Goal: Transaction & Acquisition: Purchase product/service

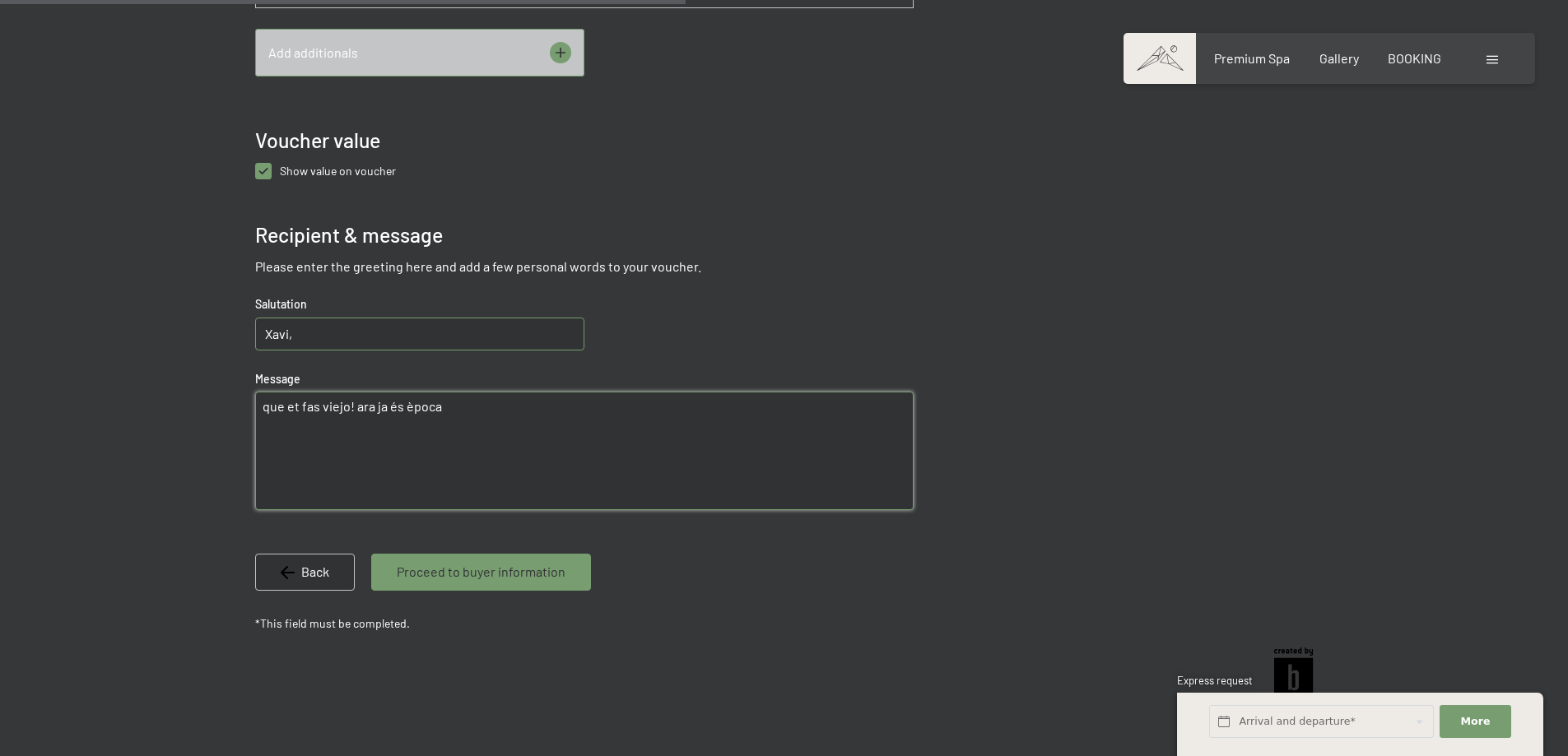
click at [270, 411] on textarea "que et fas viejo! ara ja és època" at bounding box center [584, 451] width 659 height 119
click at [705, 411] on textarea "Que et fas viejo! com que ara ja necessites massatges per poder estar" at bounding box center [584, 451] width 659 height 119
click at [801, 624] on p "*This field must be completed." at bounding box center [584, 623] width 659 height 17
click at [434, 403] on textarea "Que et fas viejo! És per això i com t'apreciem molt, et regalem un massatge en …" at bounding box center [584, 451] width 659 height 119
click at [876, 417] on textarea "Que et fas viejo! És per això i com t'apreciem molt, et regalem un massatge en …" at bounding box center [584, 451] width 659 height 119
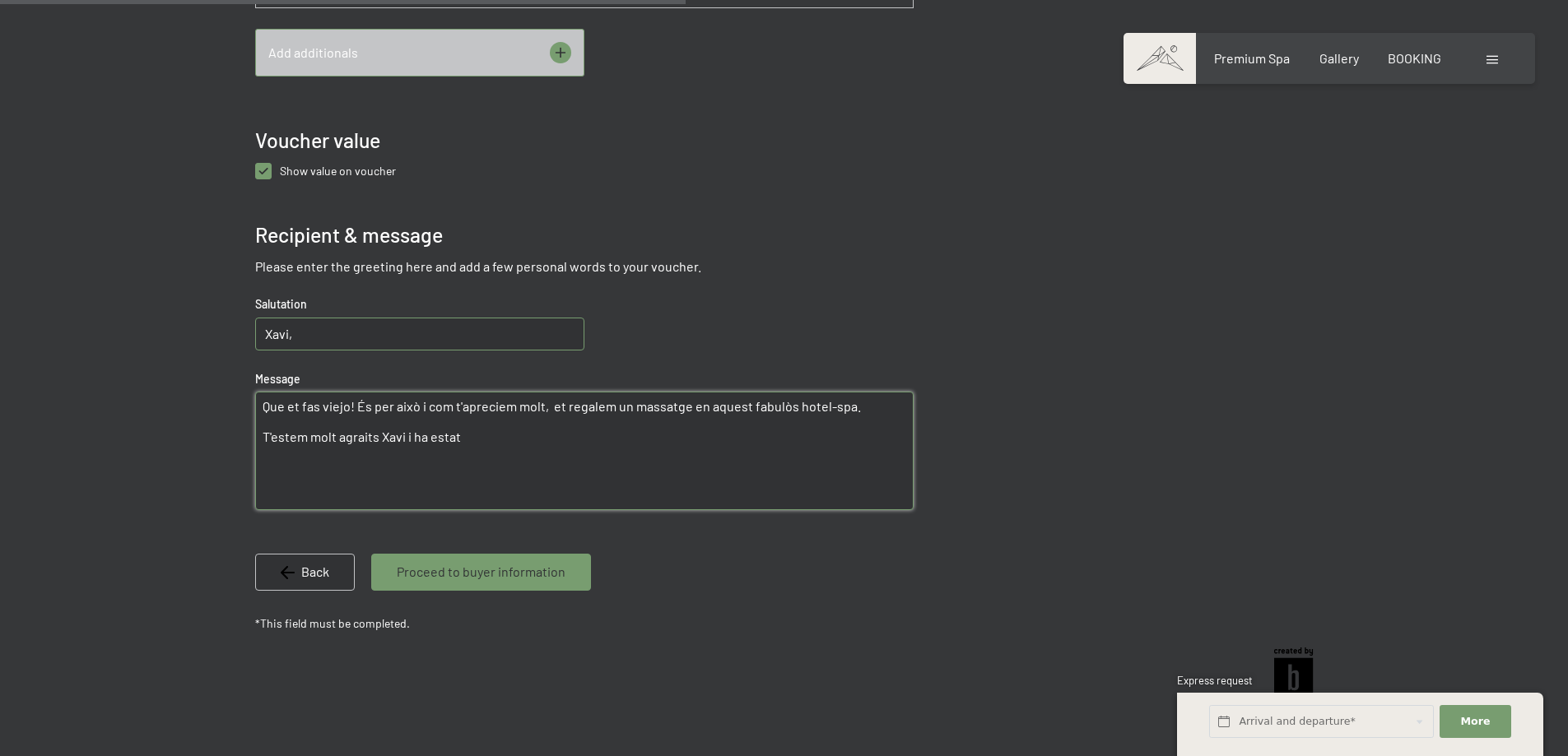
click at [475, 442] on textarea "Que et fas viejo! És per això i com t'apreciem molt, et regalem un massatge en …" at bounding box center [584, 451] width 659 height 119
click at [728, 441] on textarea "Que et fas viejo! És per això i com t'apreciem molt, et regalem un massatge en …" at bounding box center [584, 451] width 659 height 119
paste textarea "Com que els anys passen (i ho portes tan bé!), i perquè t’apreciem molt, et reg…"
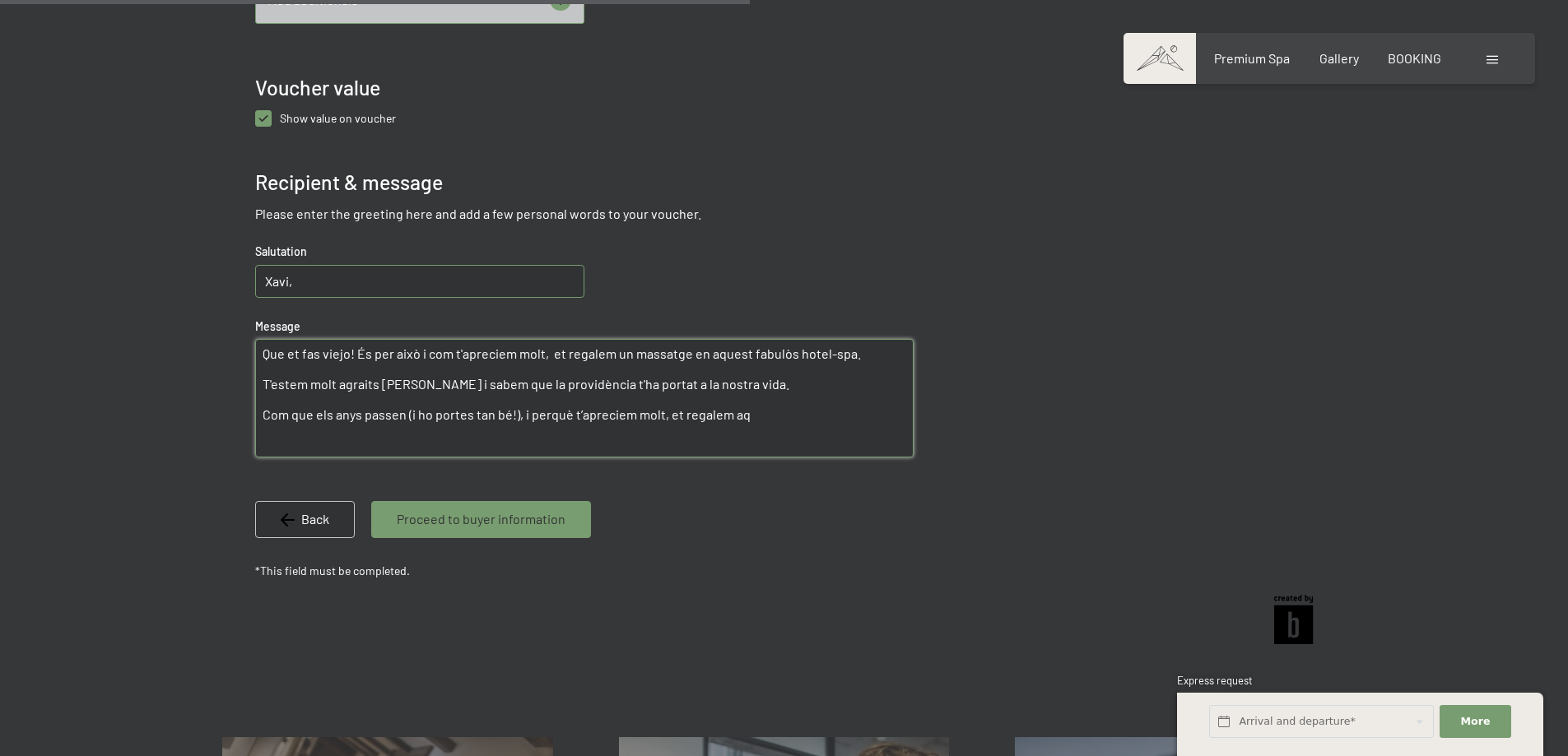
scroll to position [959, 0]
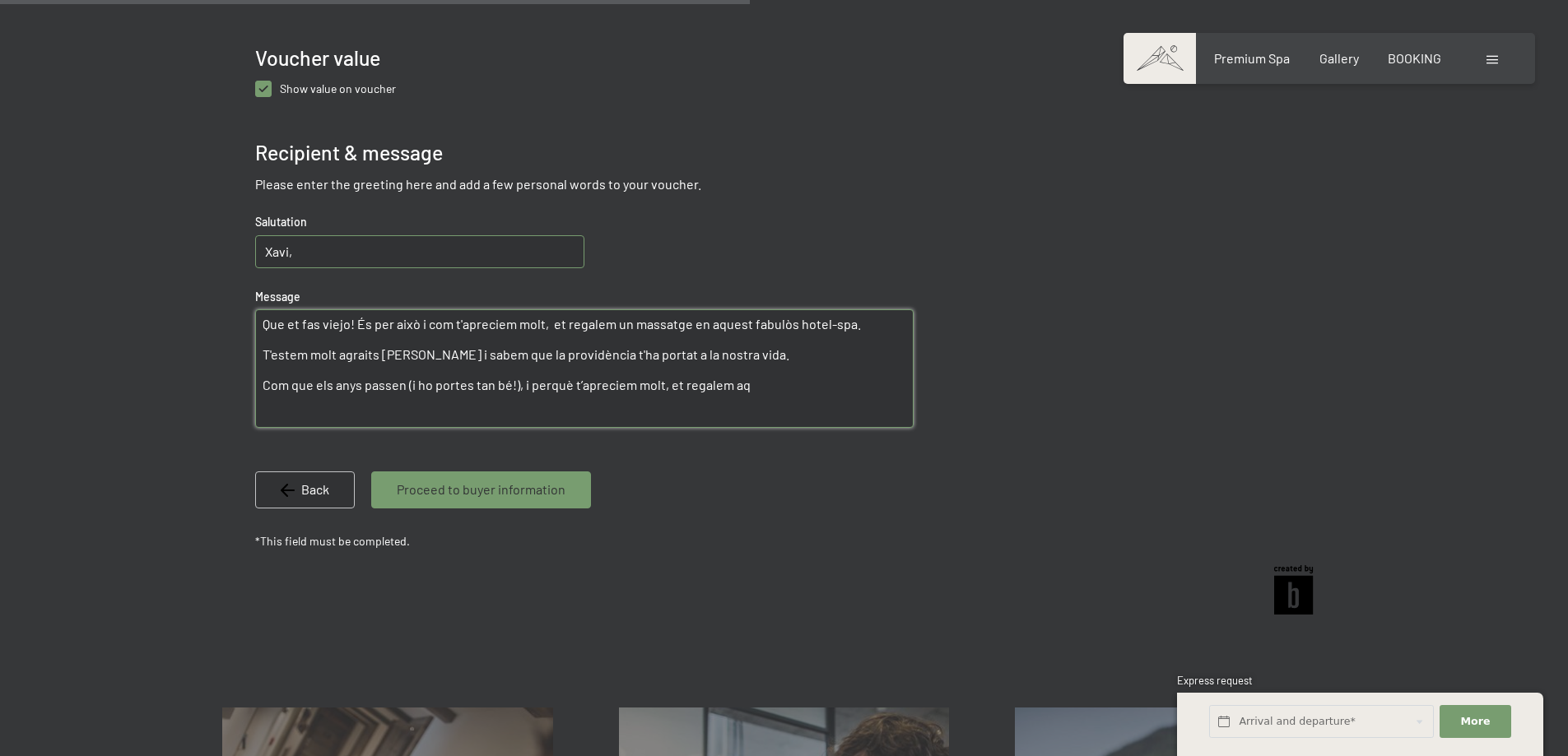
click at [262, 320] on textarea "Que et fas viejo! És per això i com t'apreciem molt, et regalem un massatge en …" at bounding box center [584, 369] width 659 height 119
click at [263, 325] on textarea "Que et fas viejo! És per això i com t'apreciem molt, et regalem un massatge en …" at bounding box center [584, 369] width 659 height 119
click at [276, 326] on textarea "Que et fas viejo! És per això i com t'apreciem molt, et regalem un massatge en …" at bounding box center [584, 369] width 659 height 119
drag, startPoint x: 761, startPoint y: 394, endPoint x: 247, endPoint y: 388, distance: 514.0
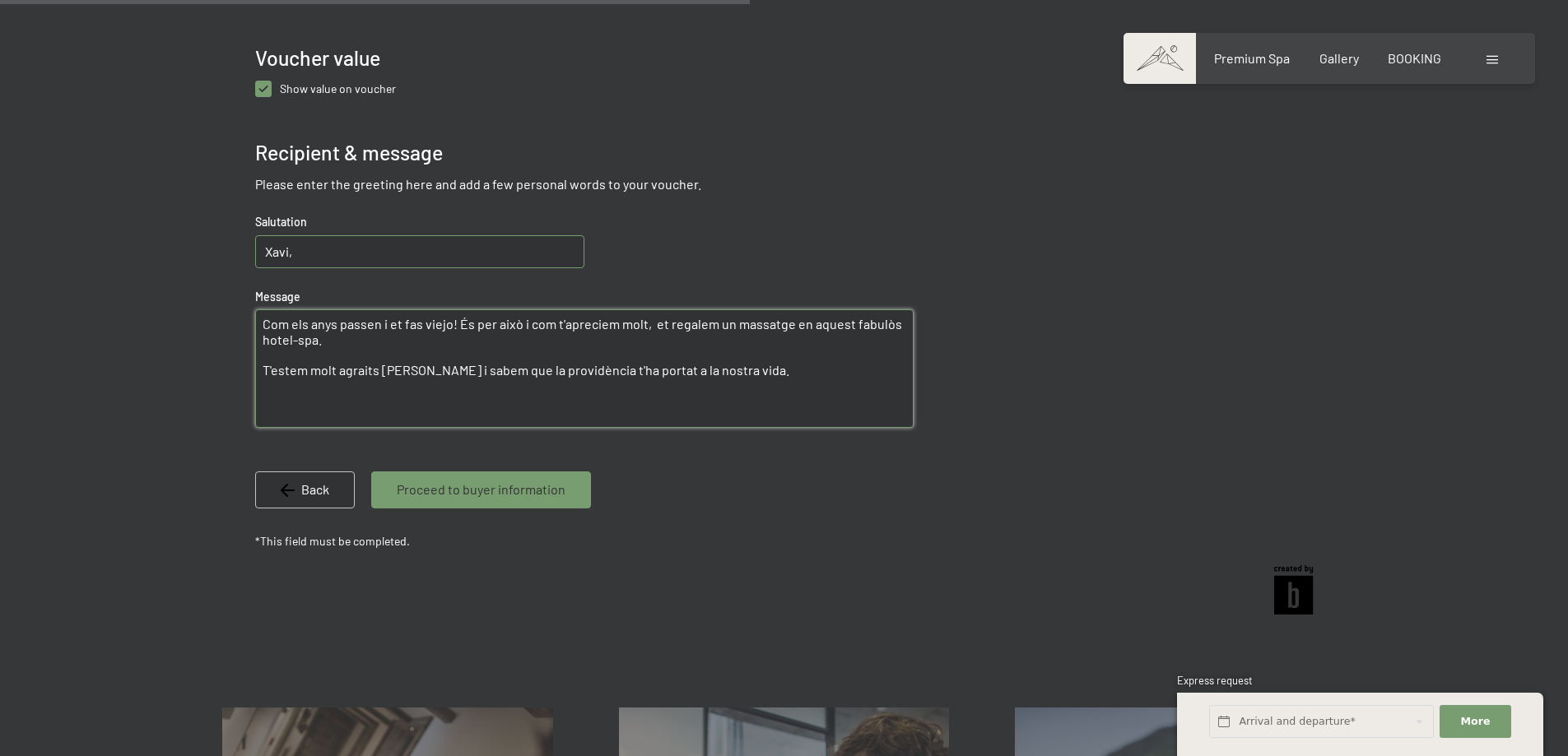
drag, startPoint x: 659, startPoint y: 385, endPoint x: 265, endPoint y: 375, distance: 394.1
click at [265, 375] on textarea "Com els anys passen i et fas viejo! És per això i com t'apreciem molt, et regal…" at bounding box center [584, 369] width 659 height 119
paste textarea "Estem molt agraïts de tenir-te a la nostra vida, [PERSON_NAME], i estem convenç…"
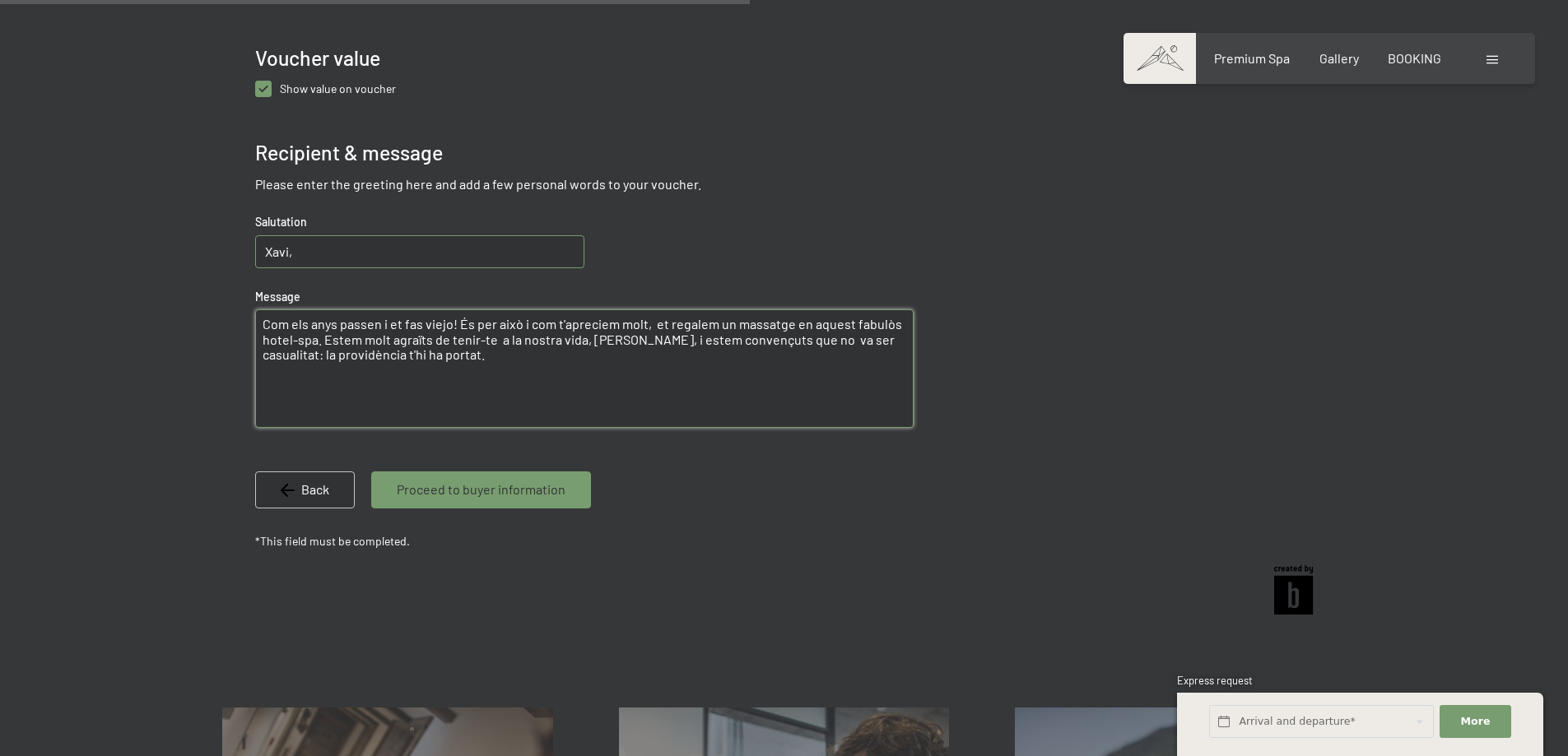
click at [610, 393] on textarea "Com els anys passen i et fas viejo! És per això i com t'apreciem molt, et regal…" at bounding box center [584, 369] width 659 height 119
click at [321, 343] on textarea "Com els anys passen i et fas viejo! És per això i com t'apreciem molt, et regal…" at bounding box center [584, 369] width 659 height 119
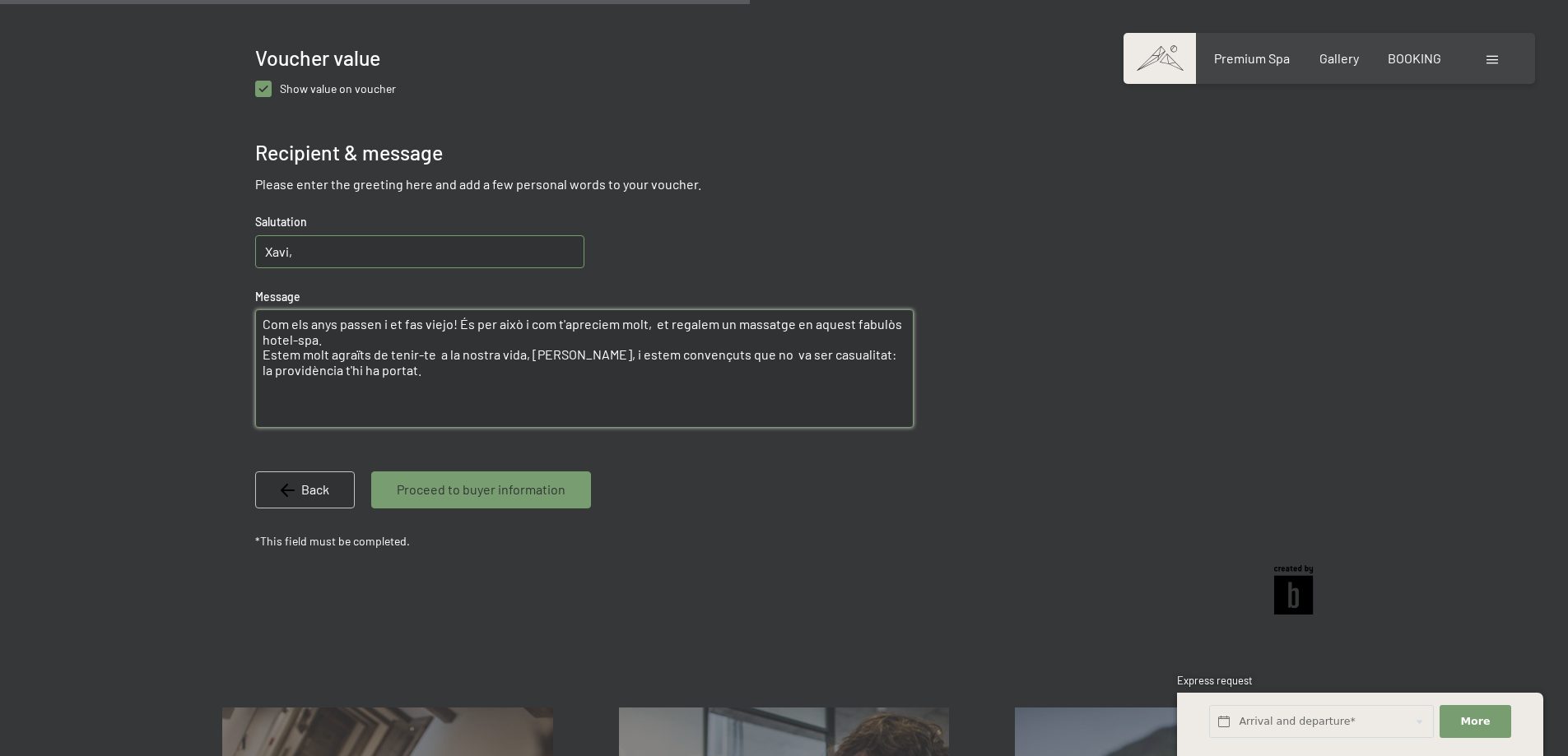
click at [554, 357] on textarea "Com els anys passen i et fas viejo! És per això i com t'apreciem molt, et regal…" at bounding box center [584, 369] width 659 height 119
type textarea "Com els anys passen i et fas viejo! És per això i com t'apreciem molt, et regal…"
click at [344, 261] on input "Xavi," at bounding box center [420, 252] width 330 height 33
type input "Xavi,"
